Goal: Transaction & Acquisition: Purchase product/service

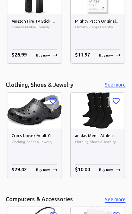
scroll to position [1137, 0]
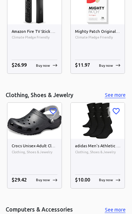
click at [36, 176] on div "$ 29.42 Buy now" at bounding box center [35, 180] width 46 height 8
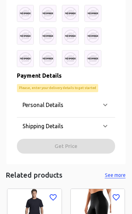
scroll to position [2346, 0]
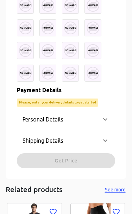
click at [22, 74] on img at bounding box center [25, 73] width 17 height 17
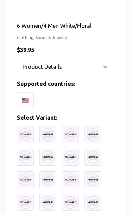
scroll to position [206, 0]
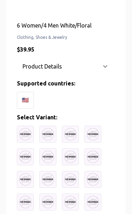
click at [23, 131] on img at bounding box center [25, 134] width 17 height 17
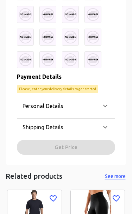
scroll to position [2355, 0]
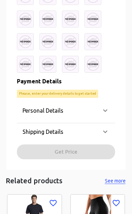
click at [29, 108] on p "Personal Details" at bounding box center [43, 110] width 41 height 8
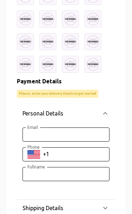
click at [29, 109] on p "Personal Details" at bounding box center [43, 113] width 41 height 8
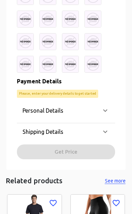
click at [28, 128] on p "Shipping Details" at bounding box center [43, 131] width 41 height 8
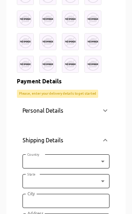
click at [29, 137] on p "Shipping Details" at bounding box center [43, 140] width 41 height 8
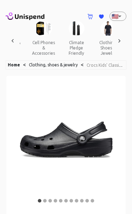
scroll to position [0, 290]
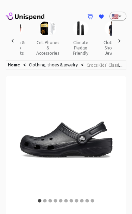
click at [98, 36] on button "clothing, shoes & jewelry" at bounding box center [113, 48] width 32 height 24
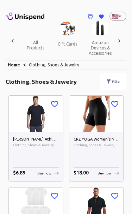
scroll to position [0, 294]
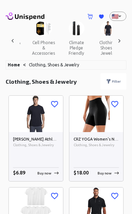
click at [30, 127] on img at bounding box center [36, 114] width 54 height 36
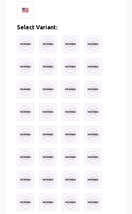
scroll to position [320, 0]
